Goal: Check status: Check status

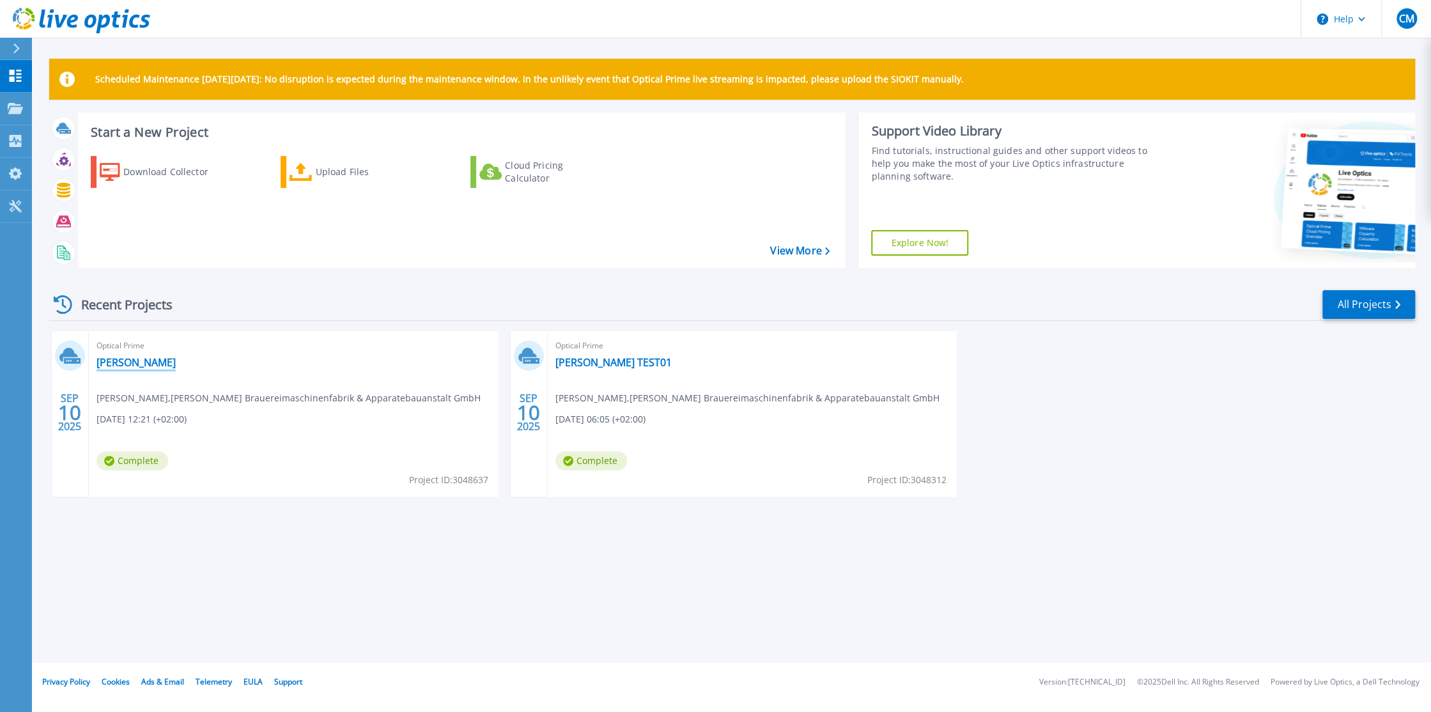
click at [121, 363] on link "[PERSON_NAME]" at bounding box center [136, 362] width 79 height 13
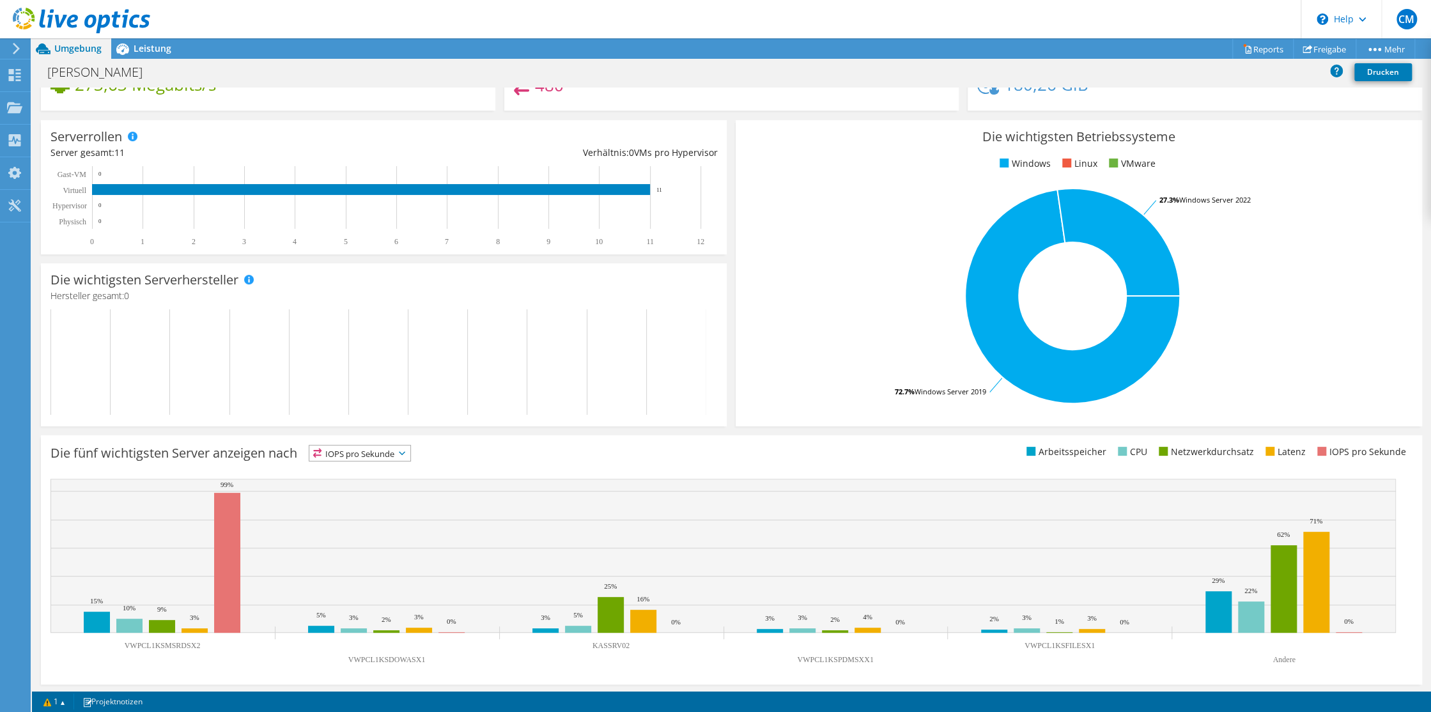
scroll to position [140, 0]
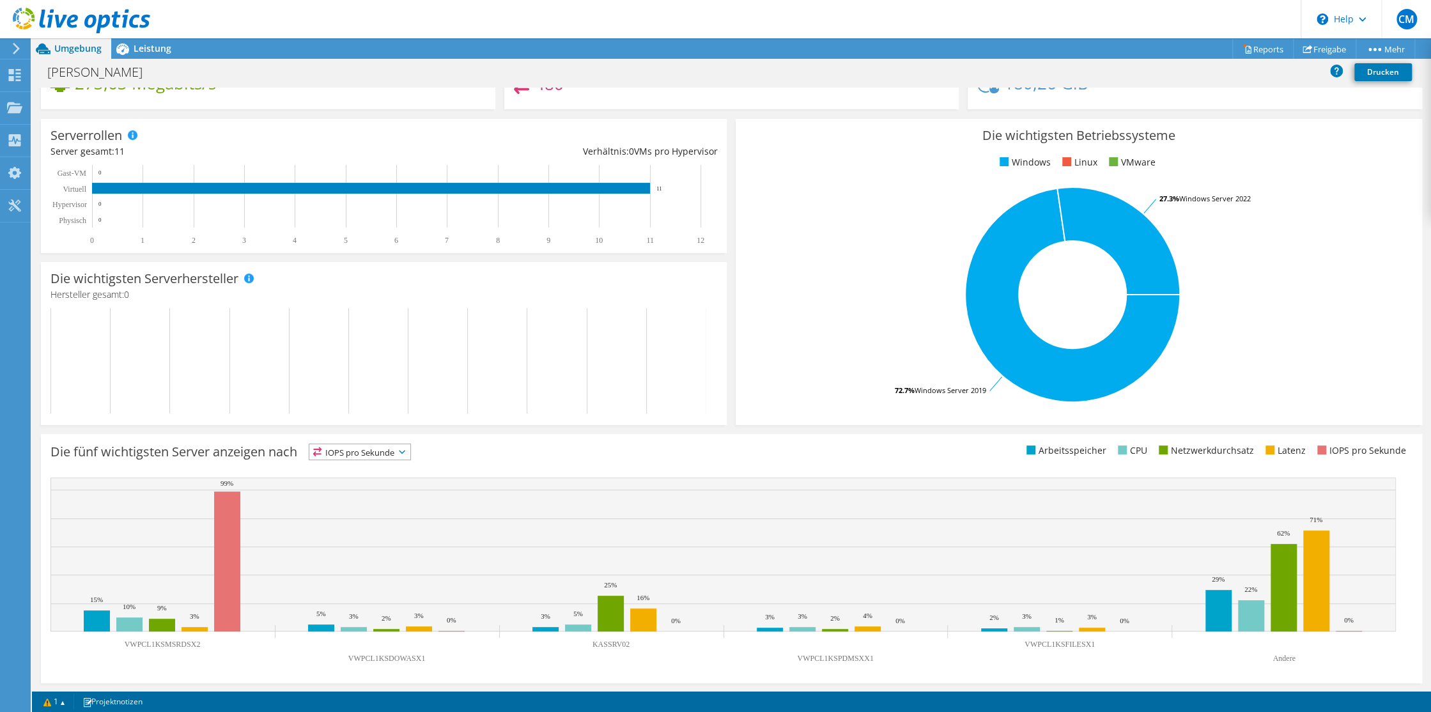
click at [405, 450] on icon at bounding box center [402, 452] width 6 height 4
click at [359, 483] on li "Arbeitsspeicher" at bounding box center [359, 486] width 101 height 18
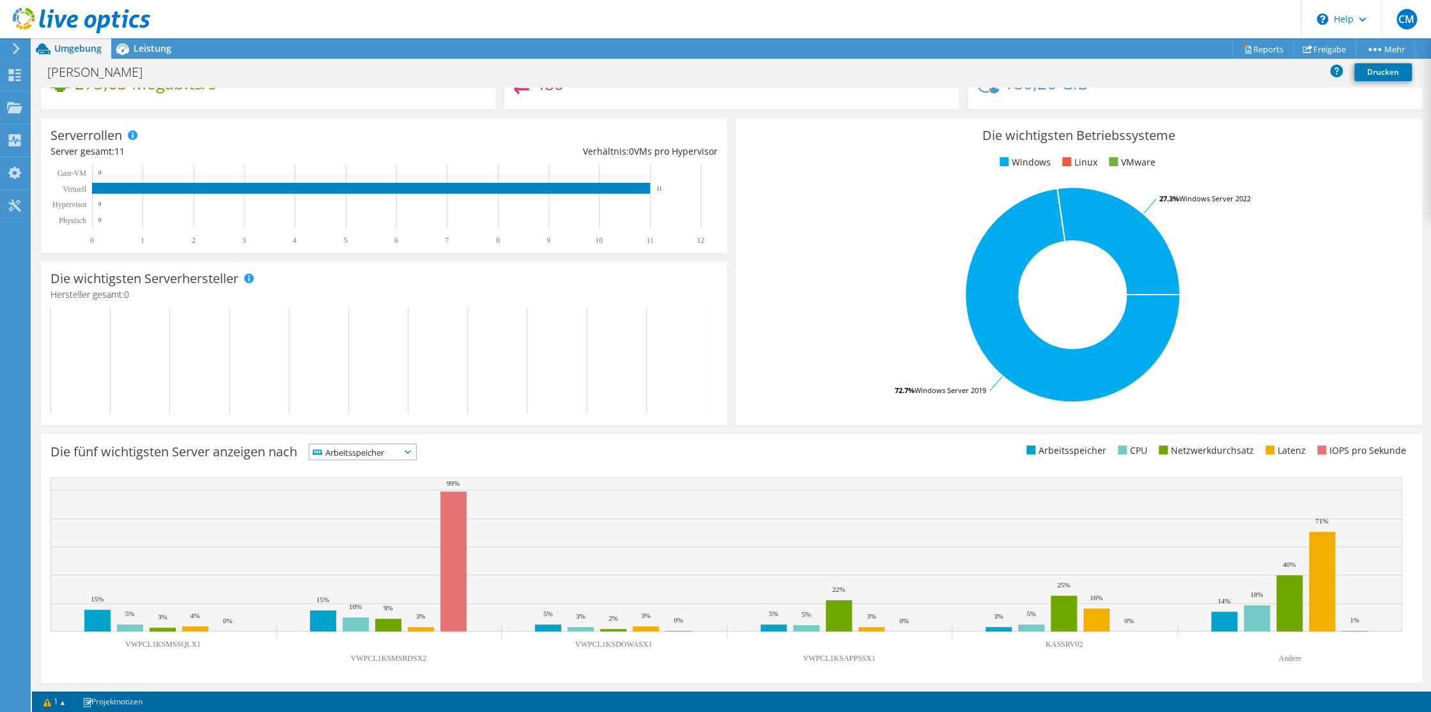
click at [411, 450] on icon at bounding box center [408, 452] width 6 height 4
click at [877, 184] on rect at bounding box center [1072, 295] width 655 height 224
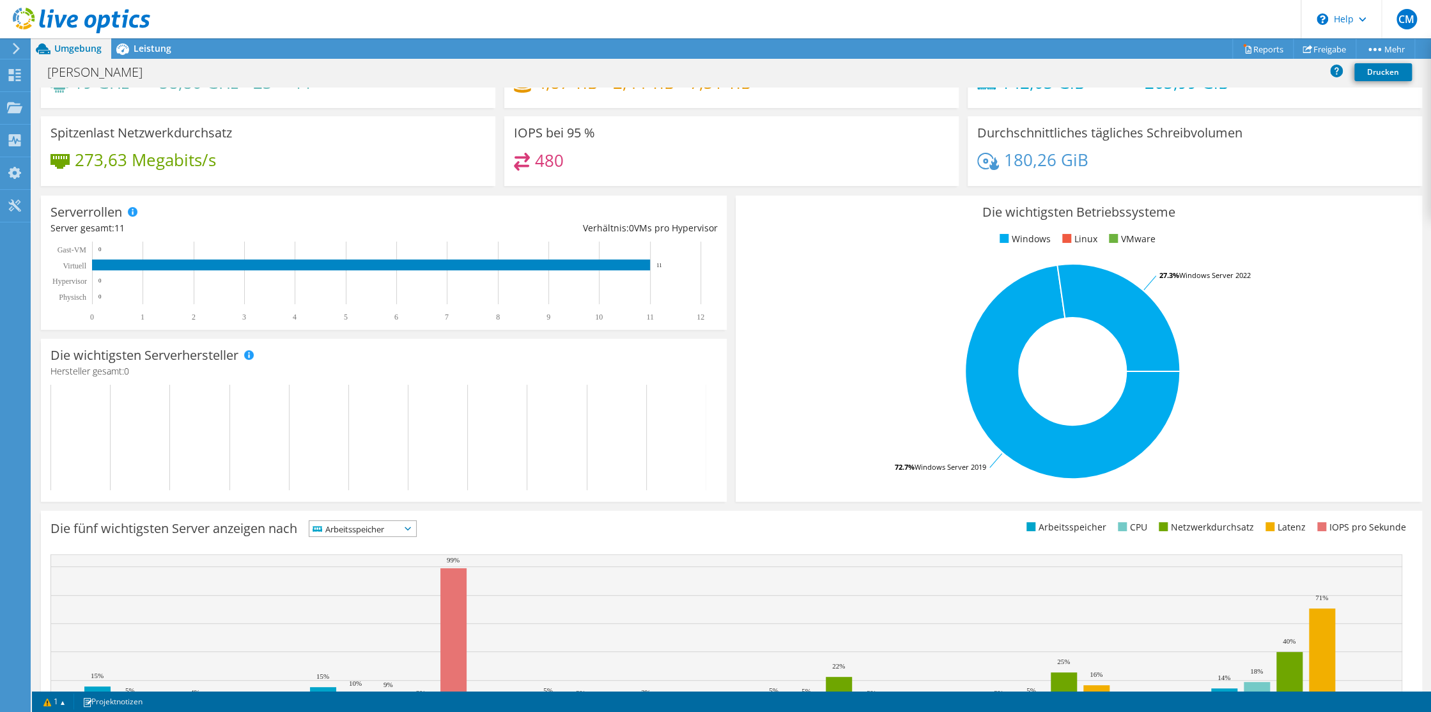
scroll to position [0, 0]
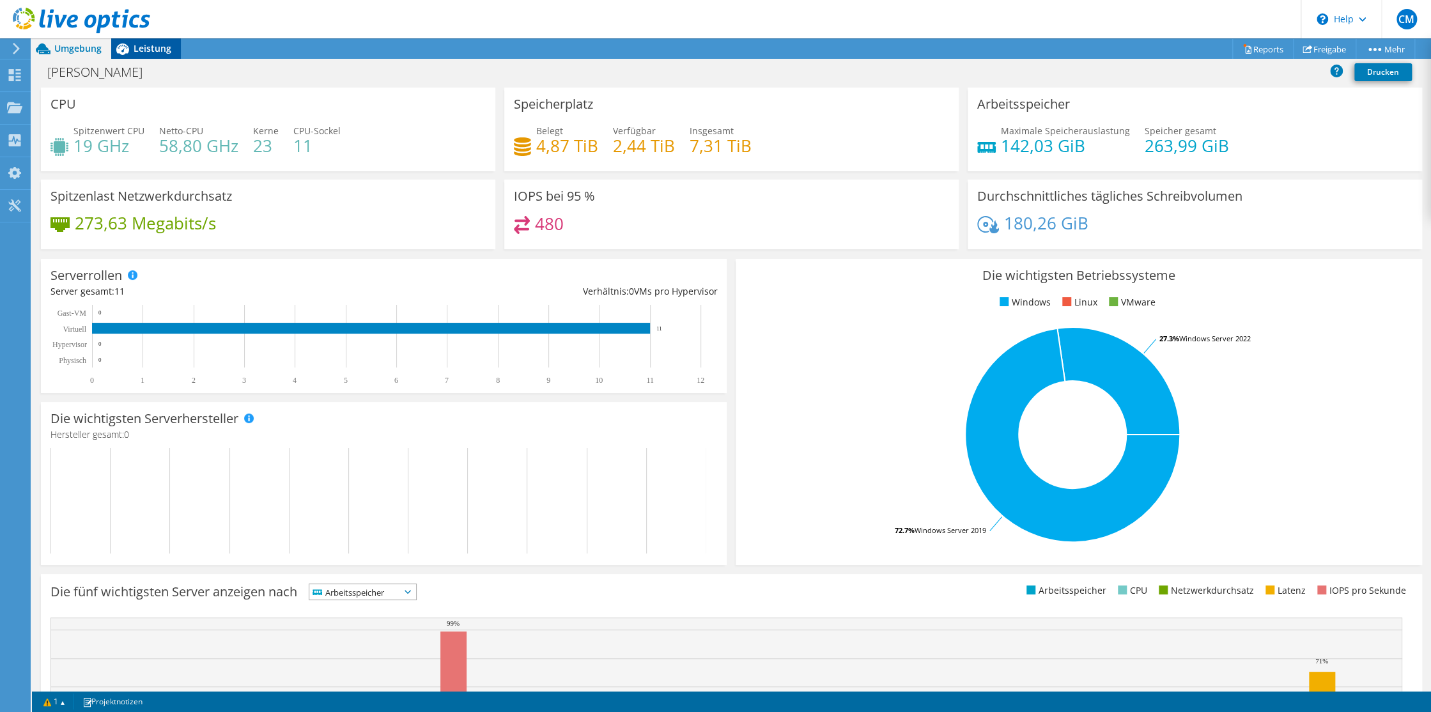
click at [153, 45] on span "Leistung" at bounding box center [153, 48] width 38 height 12
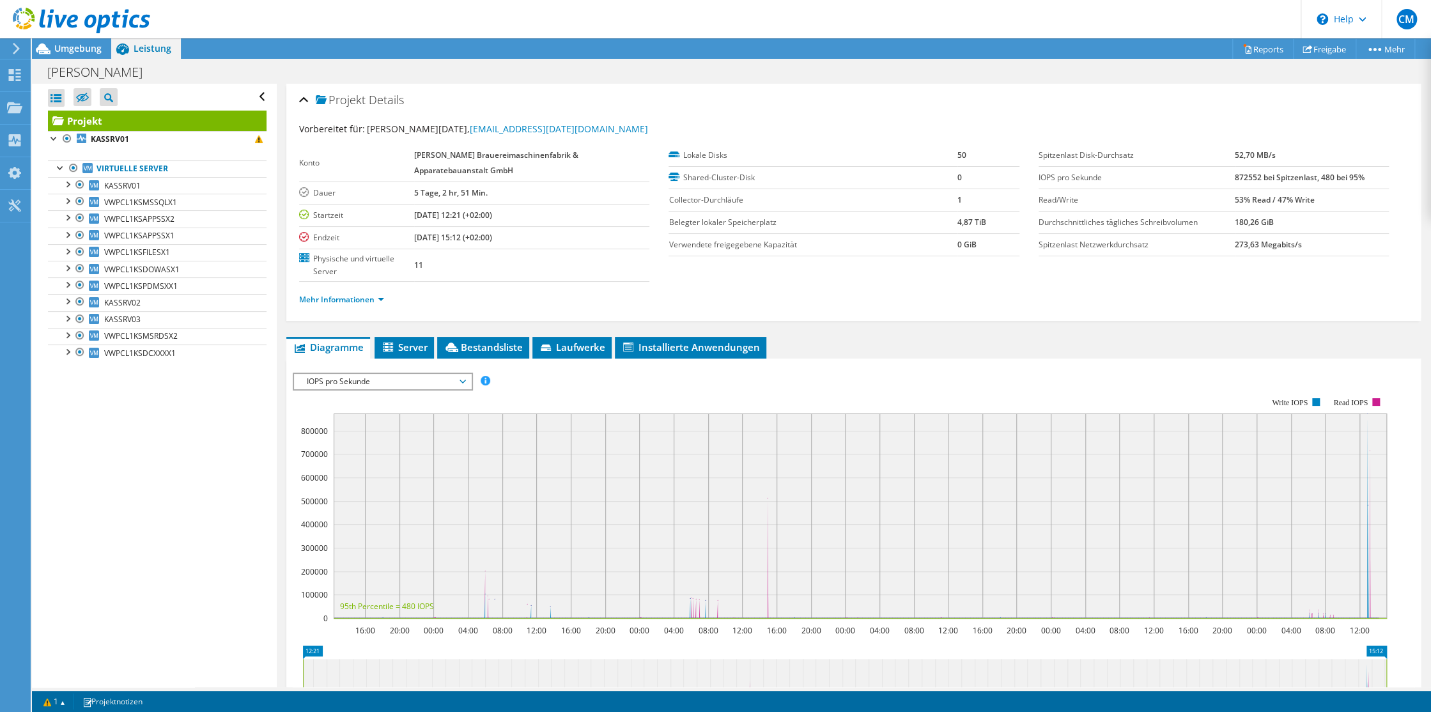
click at [377, 190] on label "Dauer" at bounding box center [356, 193] width 115 height 13
click at [440, 29] on header "CM Endbenutzer [PERSON_NAME][DATE] [EMAIL_ADDRESS][DATE][DOMAIN_NAME] [PERSON_N…" at bounding box center [715, 19] width 1431 height 38
click at [79, 52] on span "Umgebung" at bounding box center [77, 48] width 47 height 12
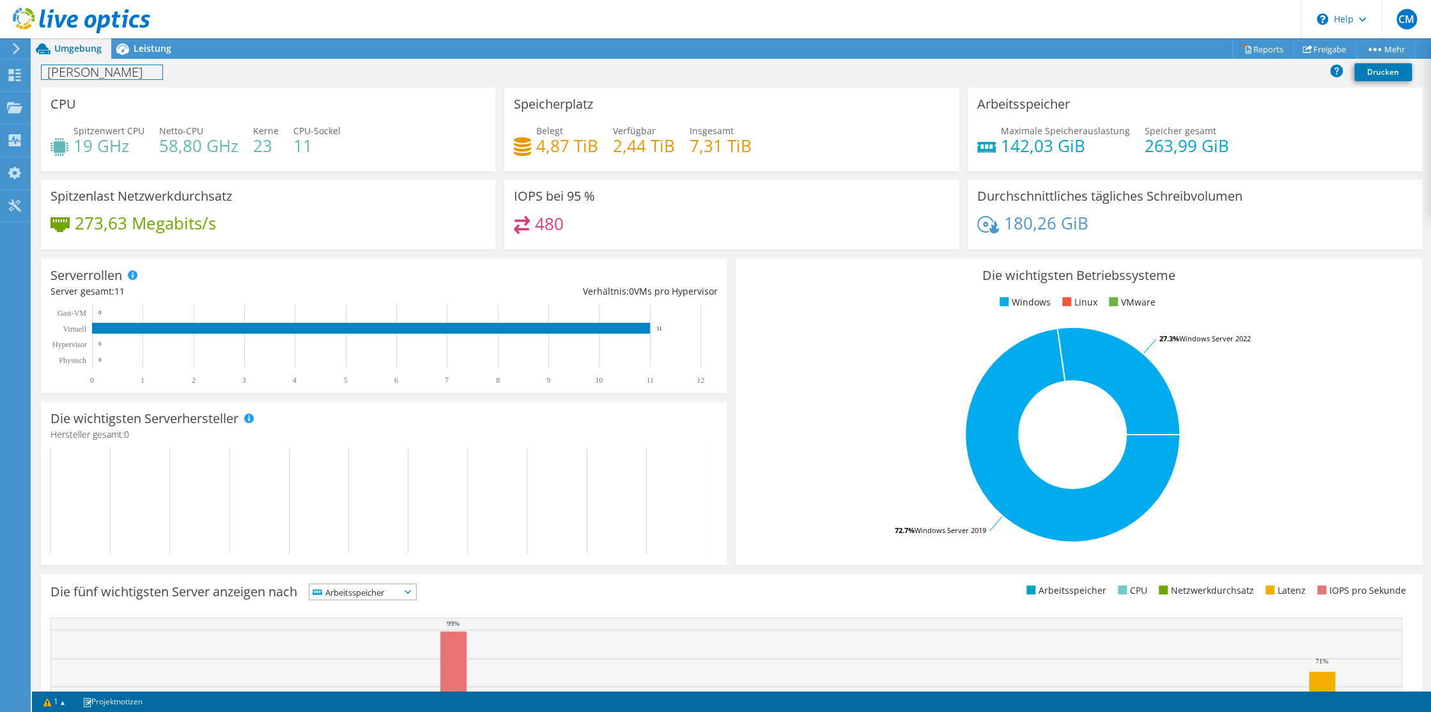
click at [73, 75] on h1 "[PERSON_NAME]" at bounding box center [102, 72] width 121 height 14
click at [11, 79] on use at bounding box center [15, 75] width 12 height 12
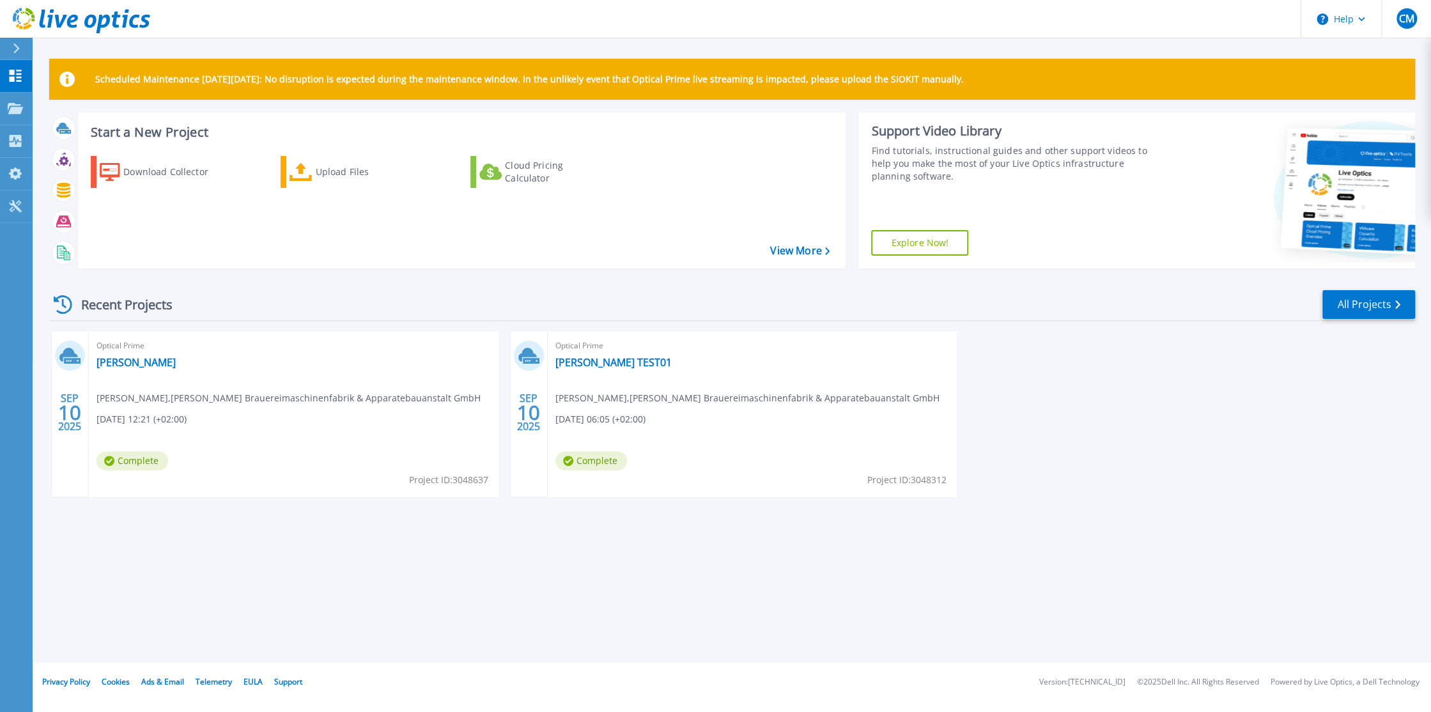
click at [78, 306] on div "Recent Projects" at bounding box center [119, 304] width 141 height 31
click at [65, 303] on icon at bounding box center [63, 304] width 19 height 19
click at [100, 307] on div "Recent Projects" at bounding box center [119, 304] width 141 height 31
click at [117, 360] on link "[PERSON_NAME]" at bounding box center [136, 362] width 79 height 13
